Goal: Check status: Check status

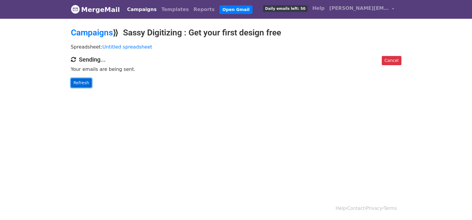
click at [74, 81] on link "Refresh" at bounding box center [81, 82] width 21 height 9
click at [75, 81] on link "Refresh" at bounding box center [81, 82] width 21 height 9
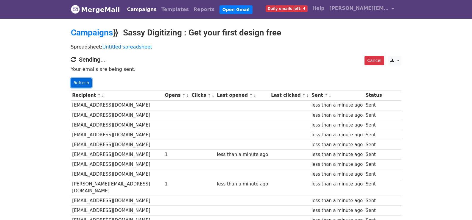
click at [86, 84] on link "Refresh" at bounding box center [81, 82] width 21 height 9
